Goal: Transaction & Acquisition: Book appointment/travel/reservation

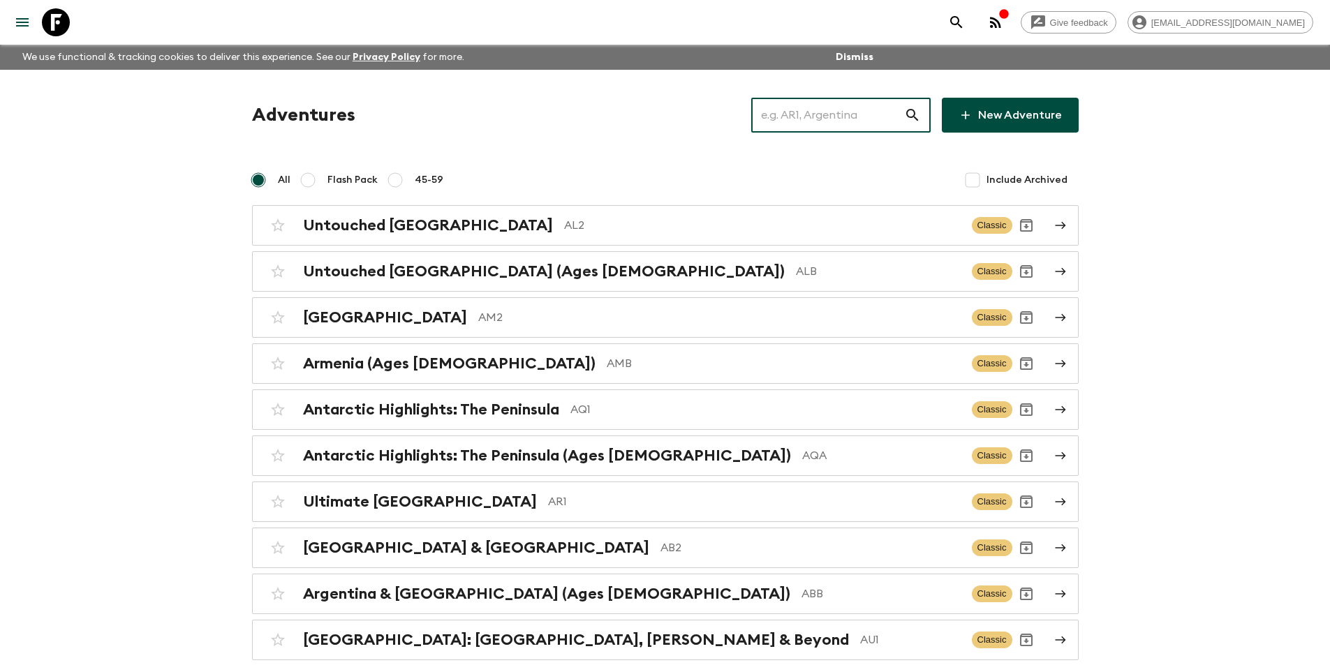
click at [867, 107] on input "text" at bounding box center [827, 115] width 153 height 39
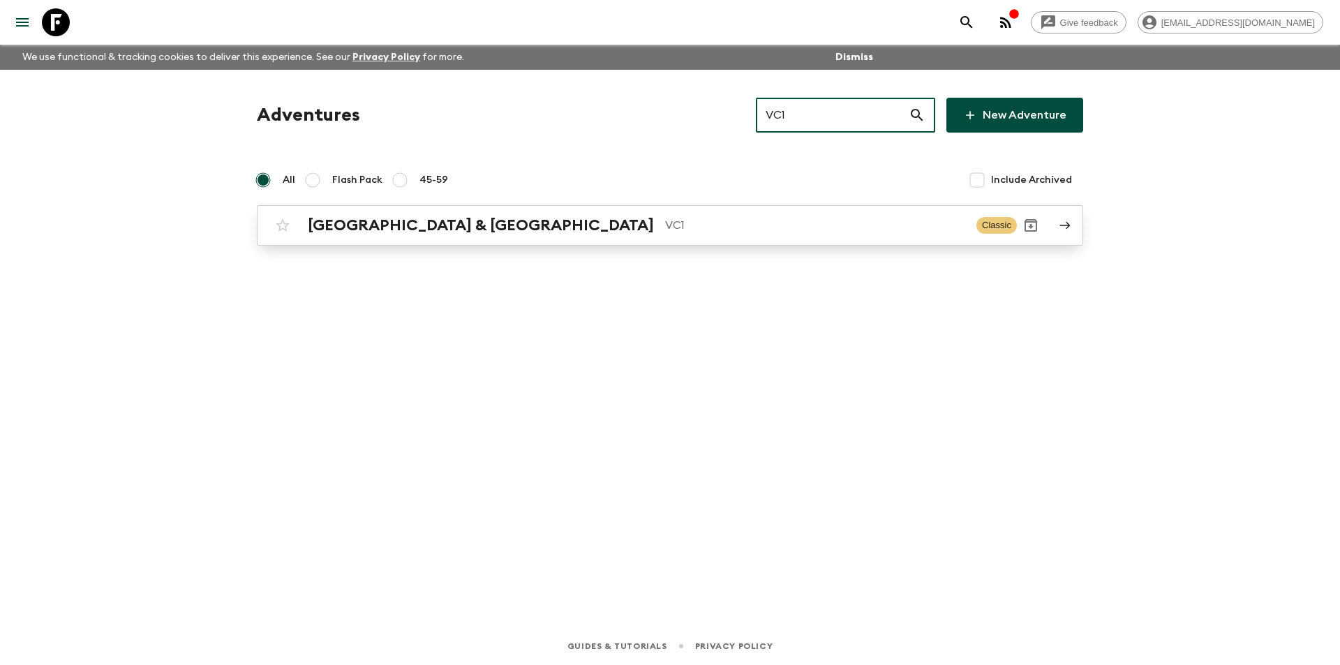
type input "VC1"
click at [573, 237] on div "Vietnam & Cambodia VC1 Classic" at bounding box center [643, 225] width 748 height 28
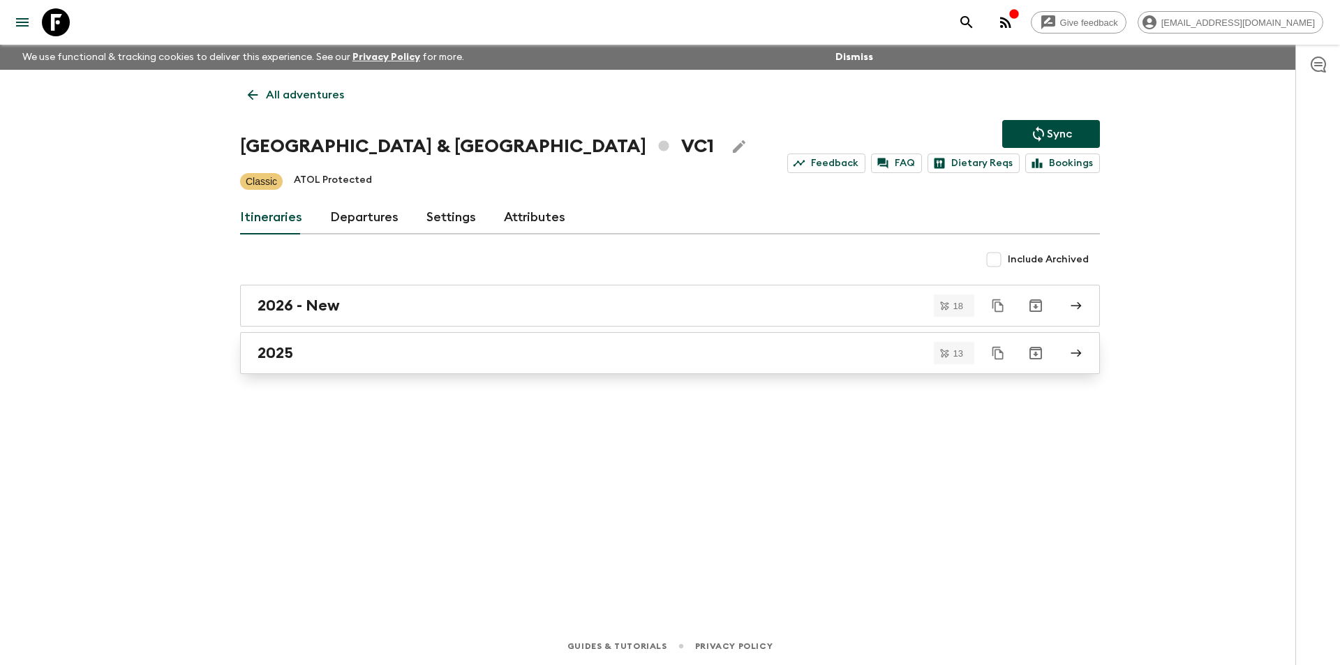
click at [332, 364] on link "2025" at bounding box center [670, 353] width 860 height 42
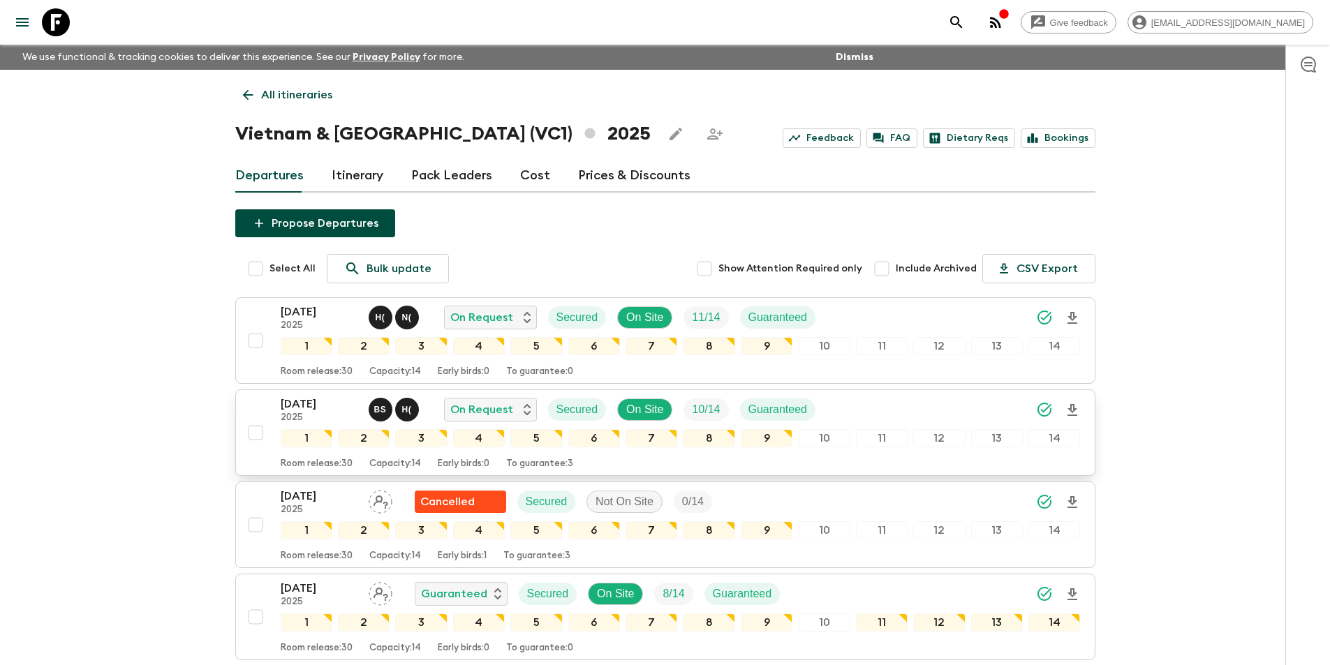
click at [295, 408] on p "04 Oct 2025" at bounding box center [319, 404] width 77 height 17
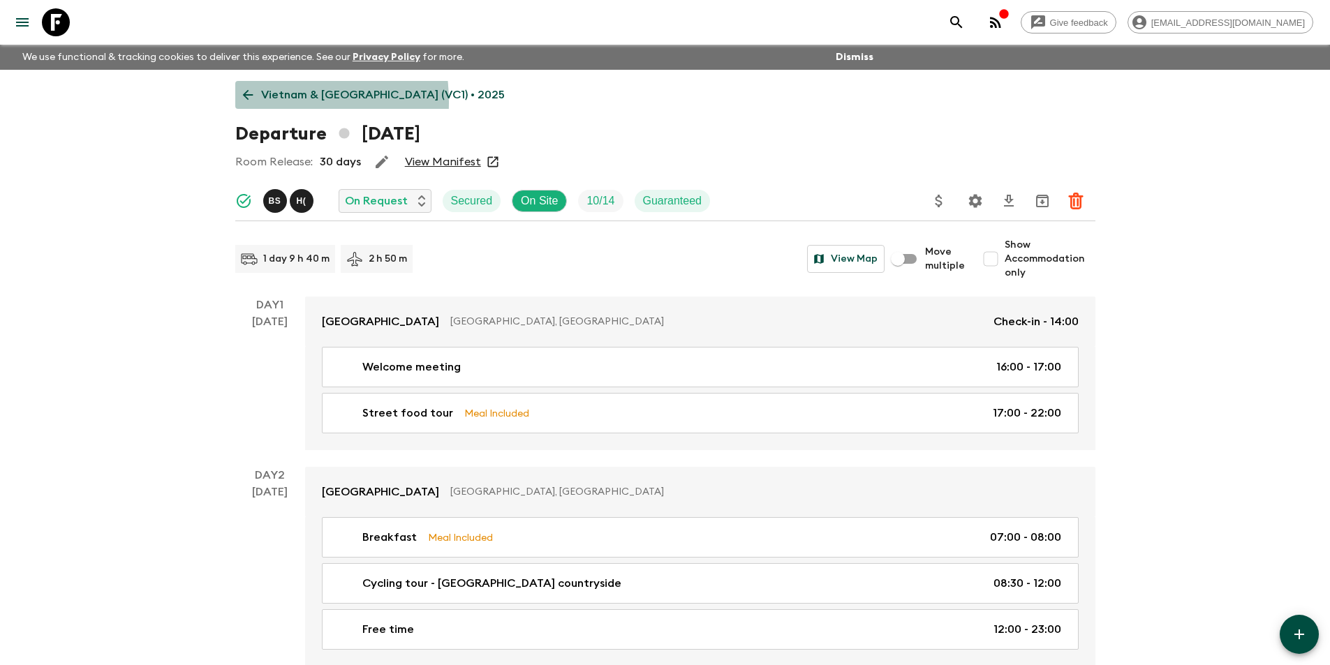
click at [257, 102] on link "Vietnam & Cambodia (VC1) • 2025" at bounding box center [373, 95] width 277 height 28
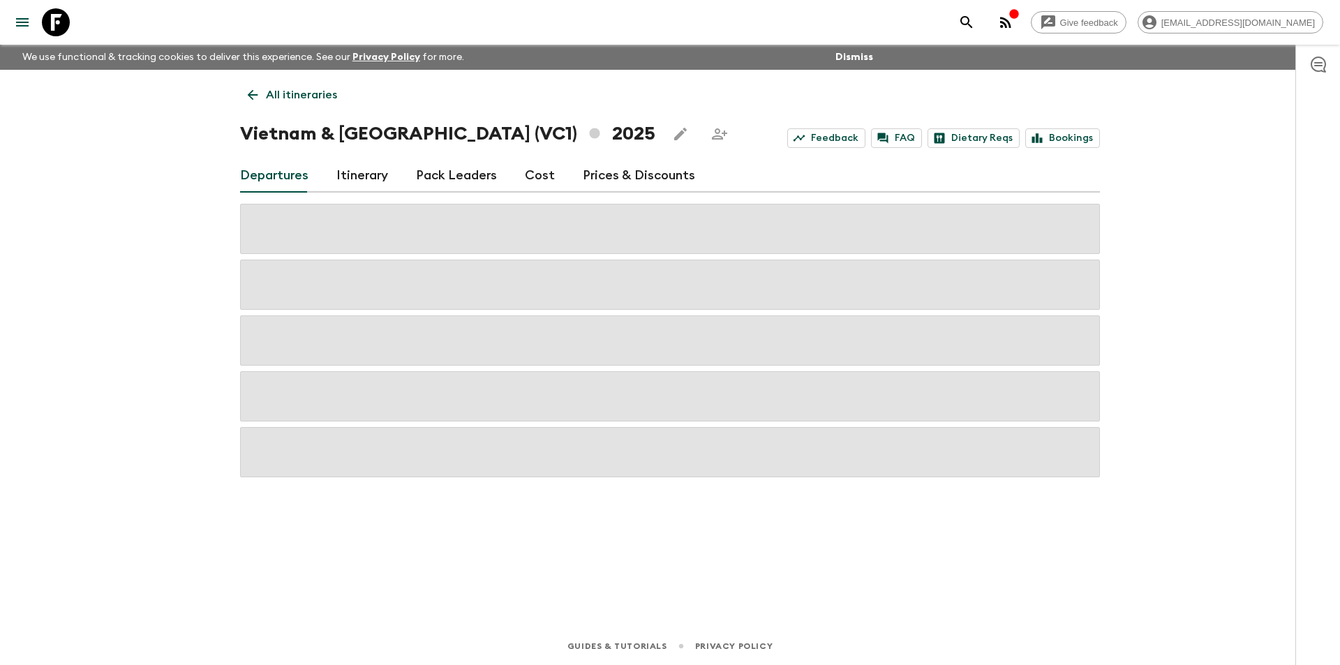
click at [543, 186] on link "Cost" at bounding box center [540, 176] width 30 height 34
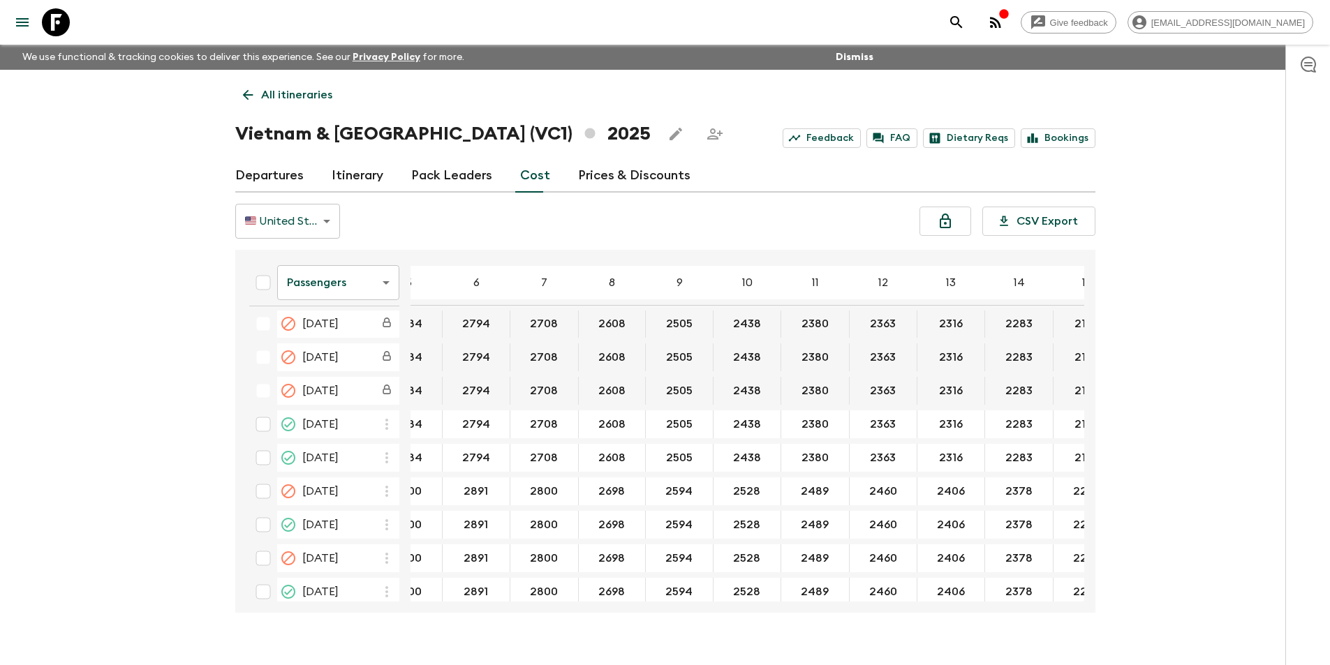
scroll to position [1916, 154]
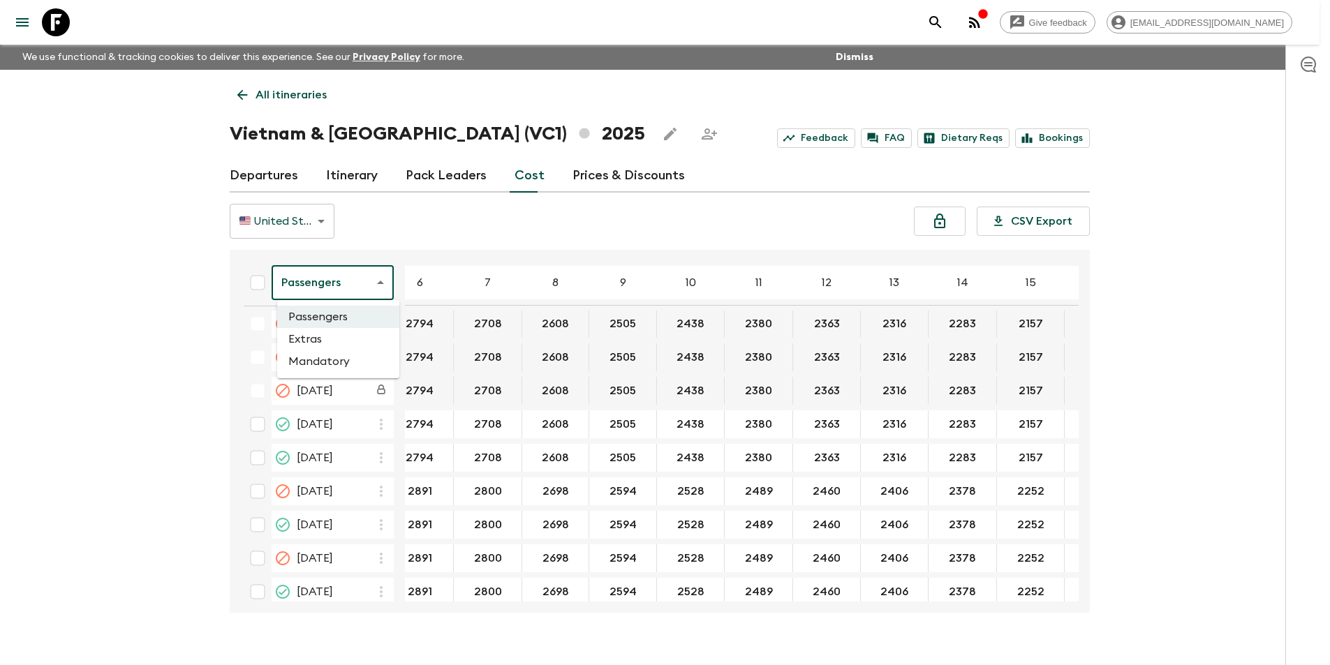
click at [303, 290] on body "Give feedback kavita@flashpack.com We use functional & tracking cookies to deli…" at bounding box center [665, 345] width 1330 height 690
click at [325, 348] on li "Extras" at bounding box center [338, 339] width 122 height 22
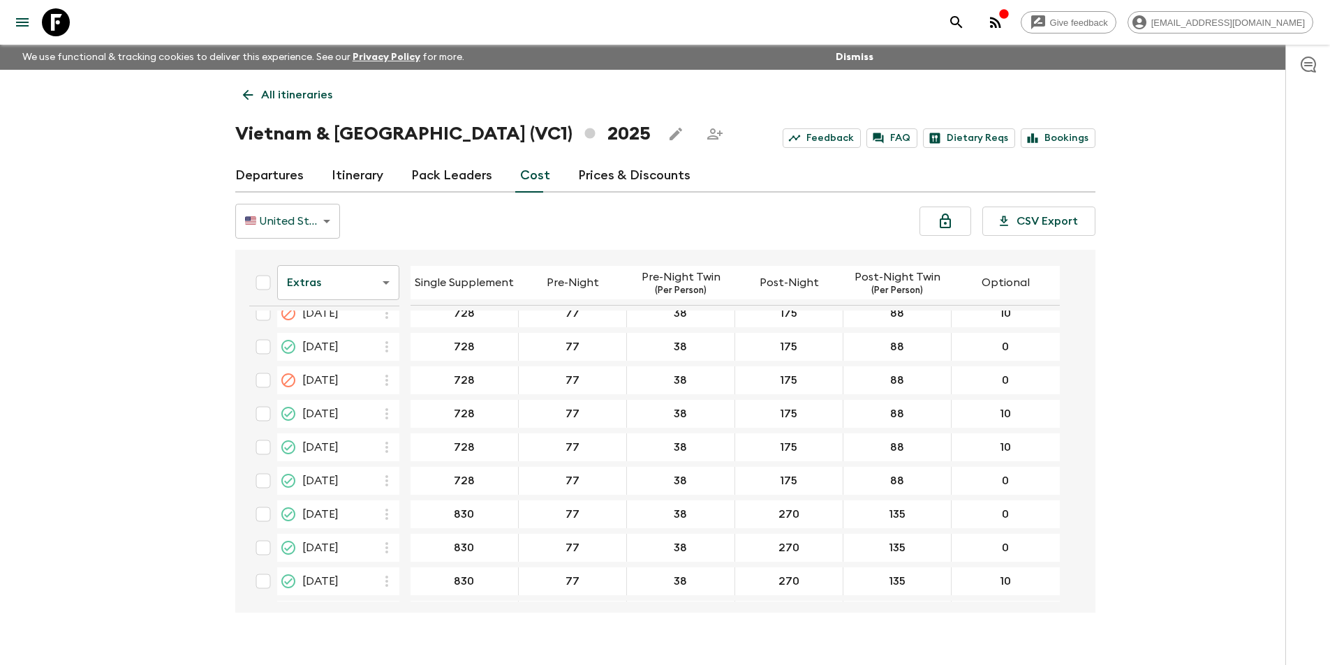
scroll to position [1914, 0]
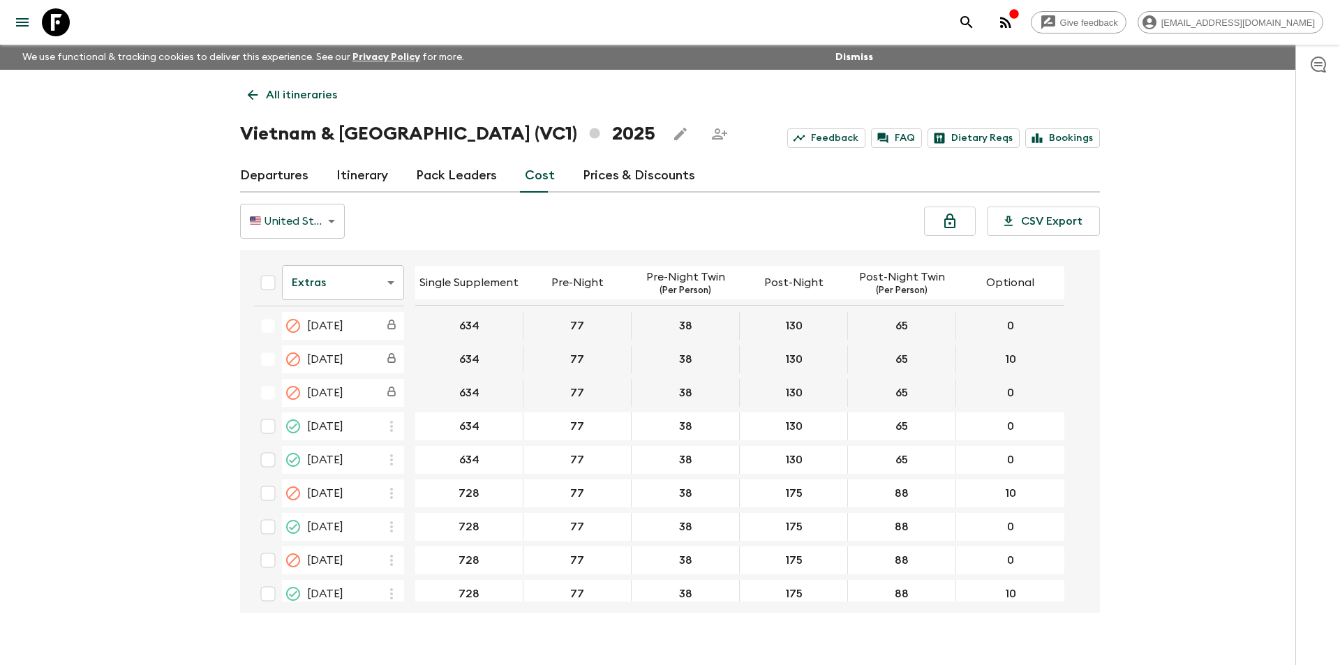
click at [348, 293] on body "Give feedback kavita@flashpack.com We use functional & tracking cookies to deli…" at bounding box center [670, 345] width 1340 height 690
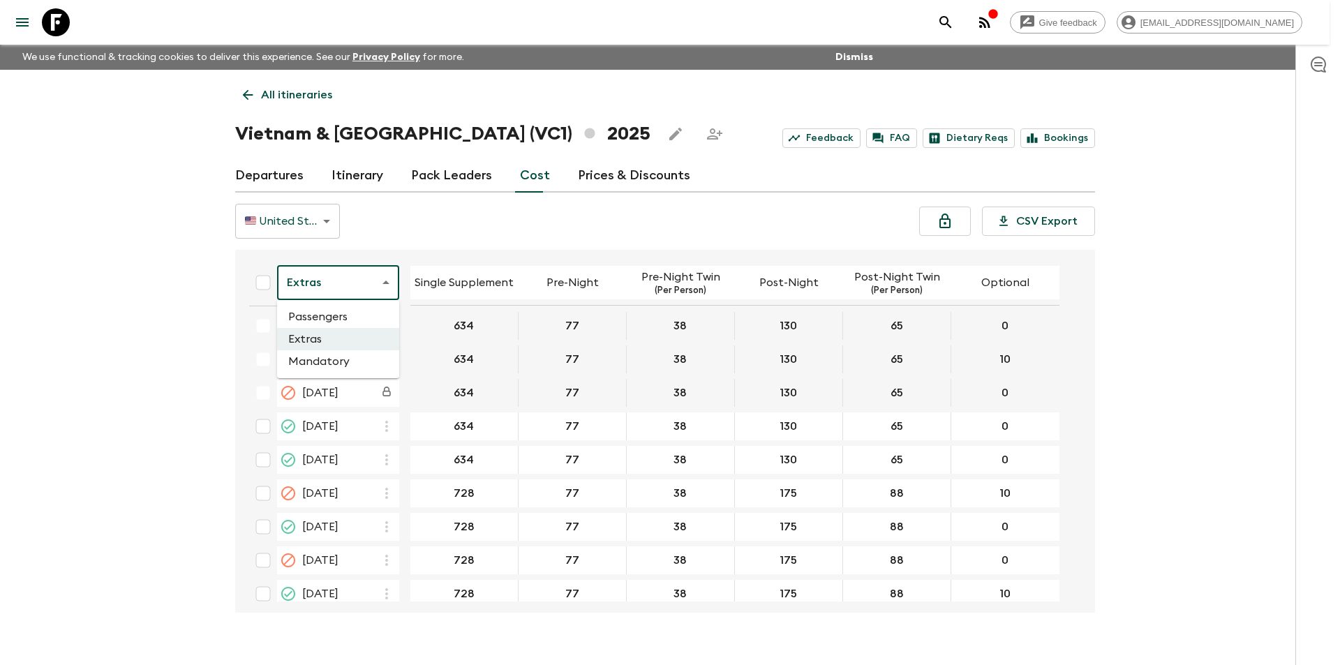
click at [340, 360] on li "Mandatory" at bounding box center [338, 361] width 122 height 22
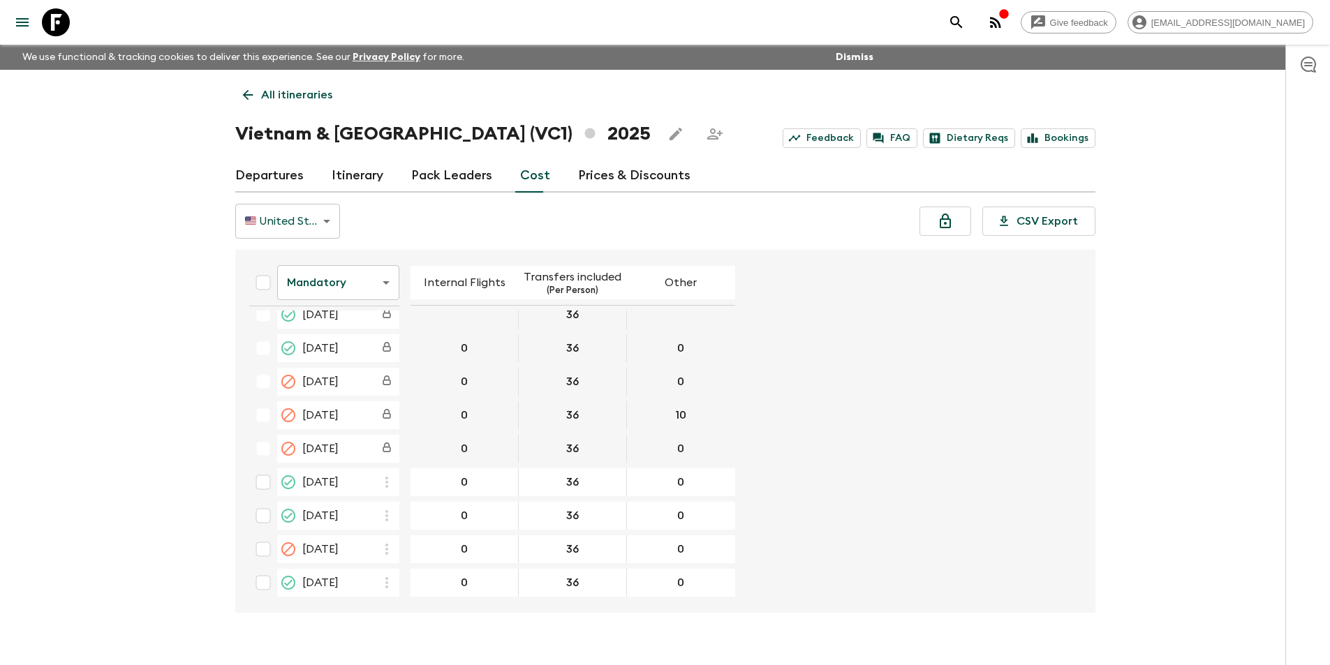
scroll to position [1864, 0]
click at [314, 282] on body "Give feedback kavita@flashpack.com We use functional & tracking cookies to deli…" at bounding box center [665, 345] width 1330 height 690
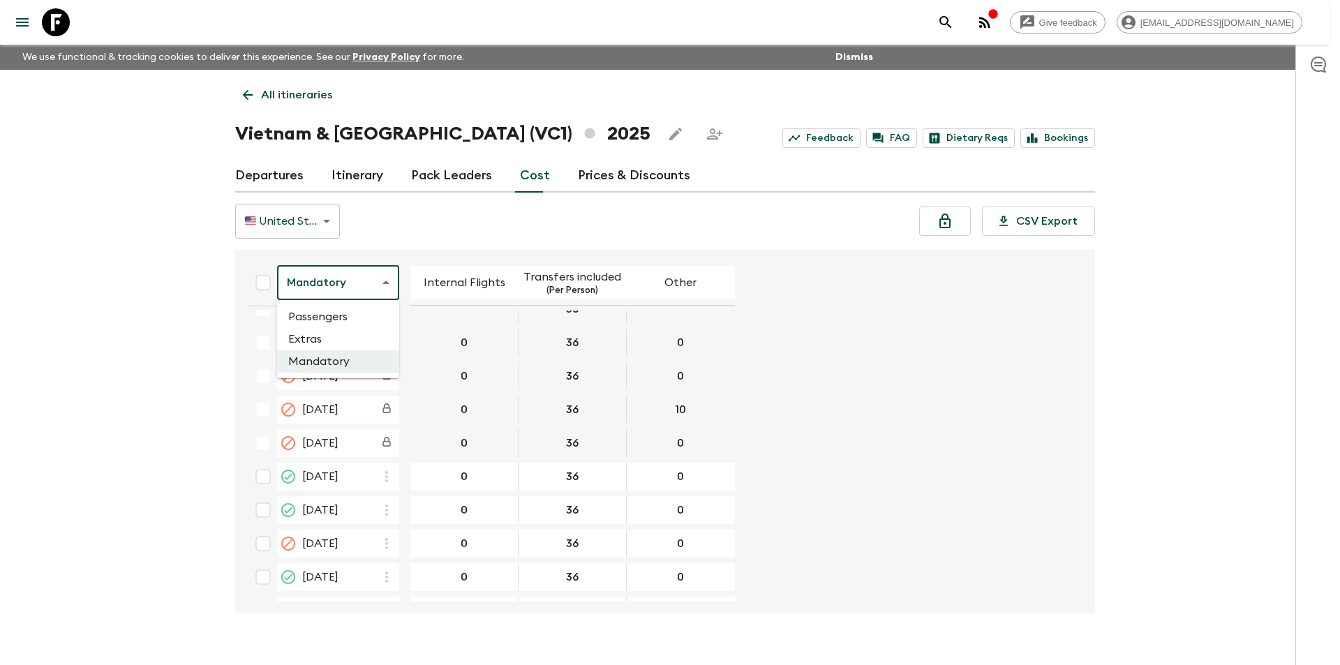
click at [343, 318] on li "Passengers" at bounding box center [338, 317] width 122 height 22
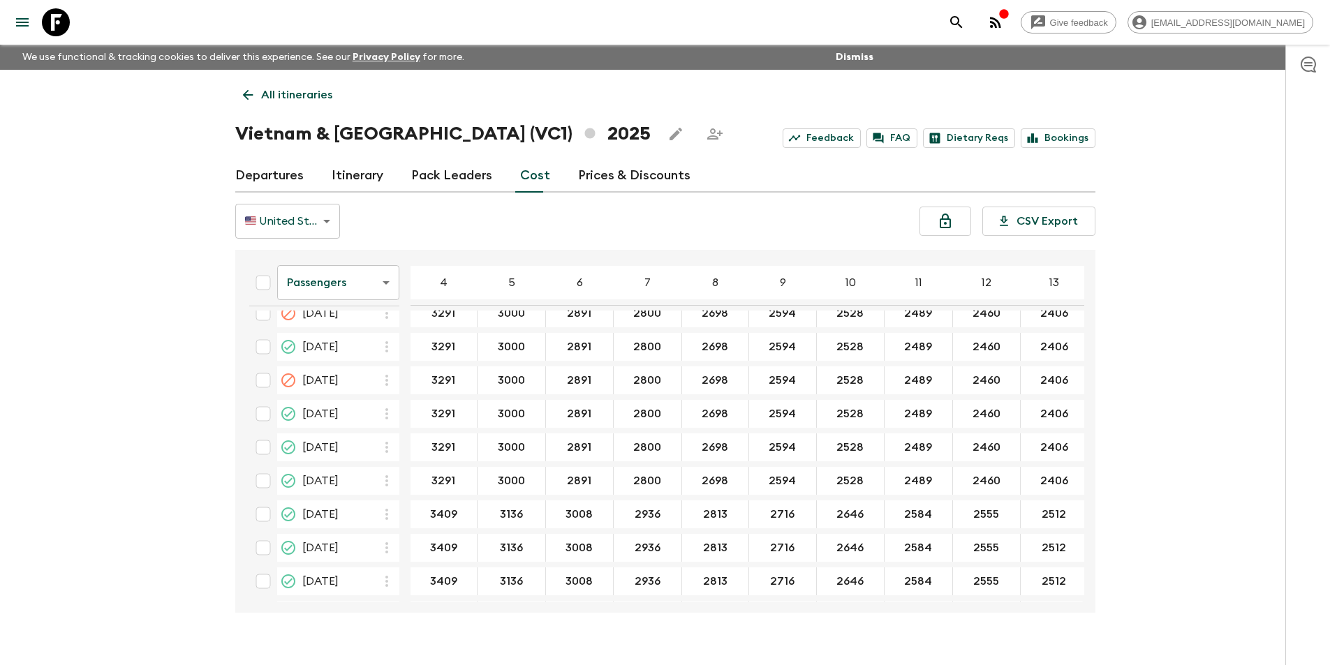
scroll to position [2009, 0]
